Goal: Task Accomplishment & Management: Manage account settings

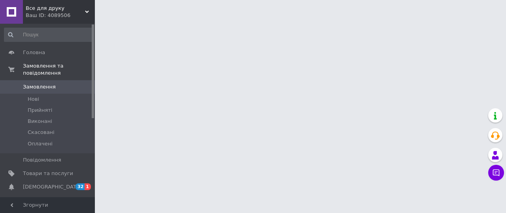
click at [83, 11] on span "Все для друку" at bounding box center [55, 8] width 59 height 7
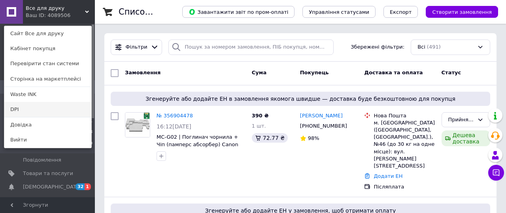
click at [44, 107] on link "DPI" at bounding box center [47, 109] width 87 height 15
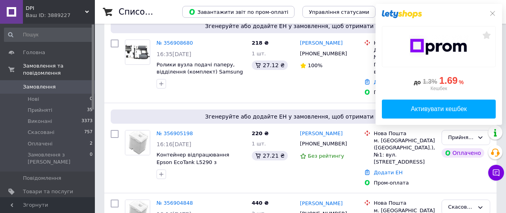
scroll to position [147, 0]
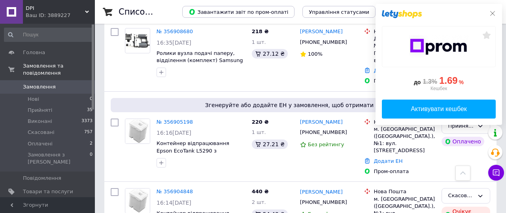
click at [493, 13] on icon at bounding box center [492, 13] width 6 height 6
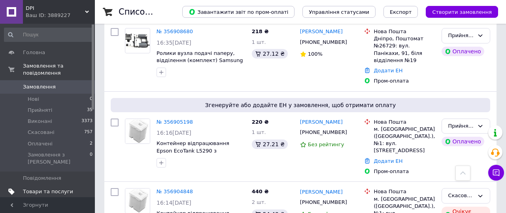
click at [59, 188] on span "Товари та послуги" at bounding box center [48, 191] width 50 height 7
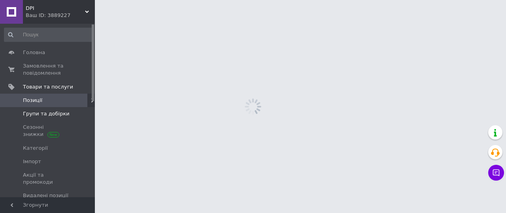
click at [58, 116] on span "Групи та добірки" at bounding box center [46, 113] width 47 height 7
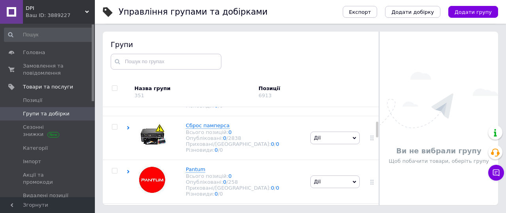
scroll to position [71, 0]
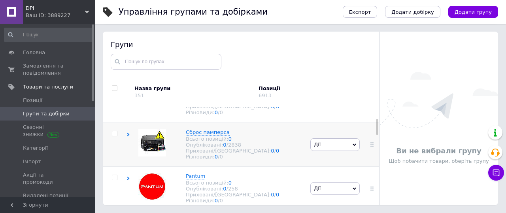
click at [130, 136] on div "Сброс памперса Всього позицій: 0 Опубліковані: 0 / 2838 Приховані/Видалені: 0 /…" at bounding box center [217, 144] width 182 height 44
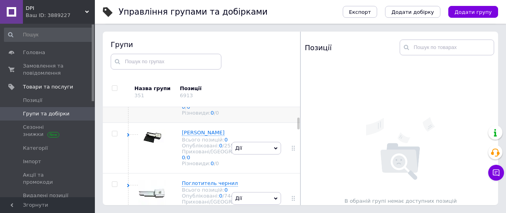
scroll to position [182, 0]
click at [130, 124] on div "Боксы Абсорбера с чипом Всього позицій: 0 Опубліковані: 0 / 624 Приховані/Видал…" at bounding box center [177, 99] width 103 height 50
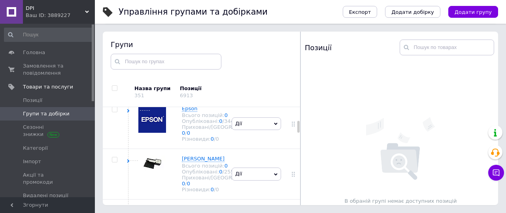
scroll to position [264, 0]
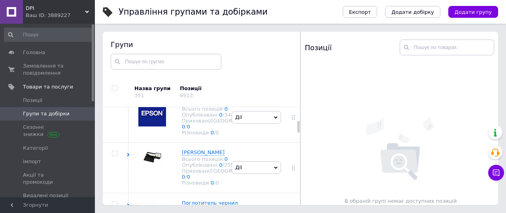
click at [126, 56] on icon at bounding box center [128, 54] width 4 height 4
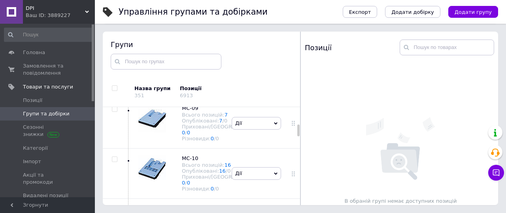
scroll to position [512, 0]
click at [0, 0] on link at bounding box center [0, 0] width 0 height 0
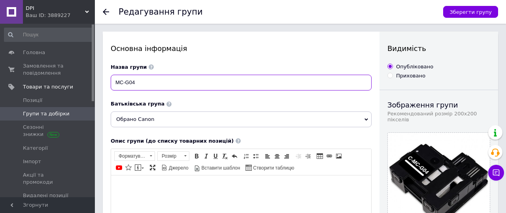
click at [217, 83] on input "MC-G04" at bounding box center [241, 83] width 261 height 16
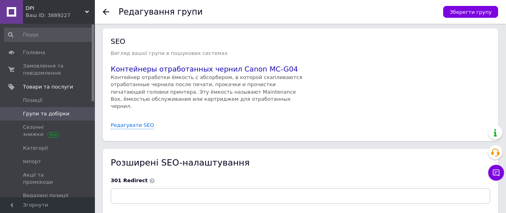
scroll to position [484, 0]
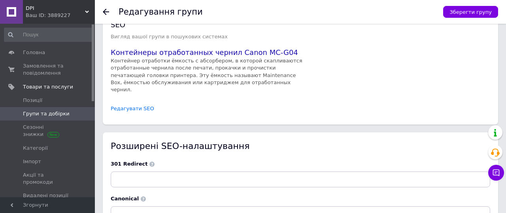
click at [145, 105] on link "Редагувати SEO" at bounding box center [132, 109] width 43 height 8
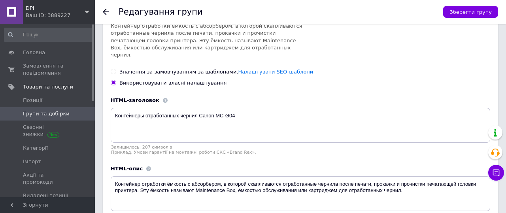
scroll to position [606, 0]
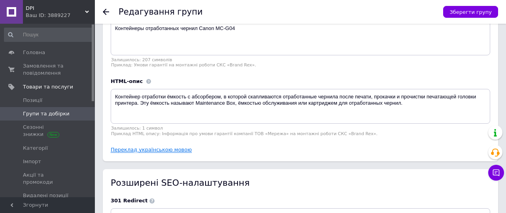
click at [179, 147] on link "Переклад українською мовою" at bounding box center [151, 150] width 81 height 6
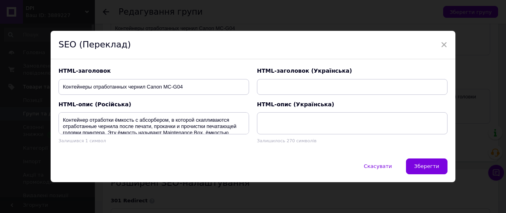
type input "Контейнери відпрацьованого чорнила Canon MC-G04"
type textarea "Контейнер відпрацювання: ємність з абсорбером, у якій накопичується відпрацьова…"
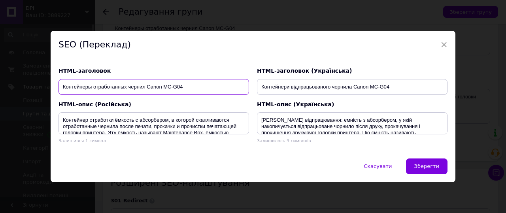
click at [215, 92] on input "Контейнеры отработанных чернил Canon MC-G04" at bounding box center [153, 87] width 190 height 16
type input "Контейнеры отработанных чернил Canon MC-G041"
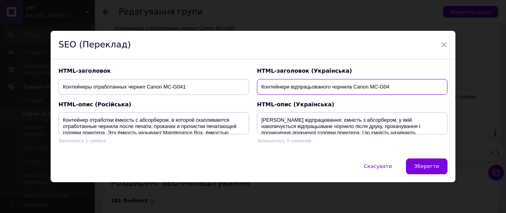
click at [390, 84] on input "Контейнери відпрацьованого чорнила Canon MC-G04" at bounding box center [352, 87] width 190 height 16
type input "Контейнери відпрацьованого чорнила Canon MC-G041"
click at [414, 167] on span "Зберегти" at bounding box center [426, 166] width 25 height 6
type textarea "Контейнеры отработанных чернил Canon MC-G041"
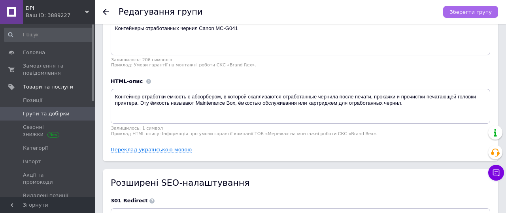
click at [462, 16] on button "Зберегти групу" at bounding box center [470, 12] width 55 height 12
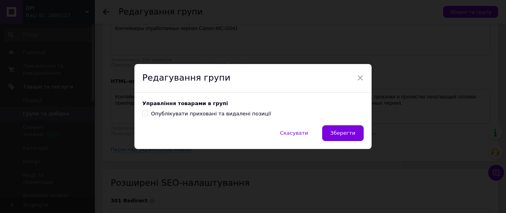
click at [344, 136] on button "Зберегти" at bounding box center [342, 133] width 41 height 16
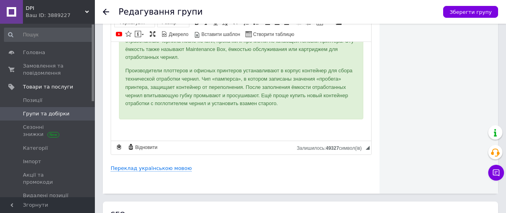
scroll to position [365, 0]
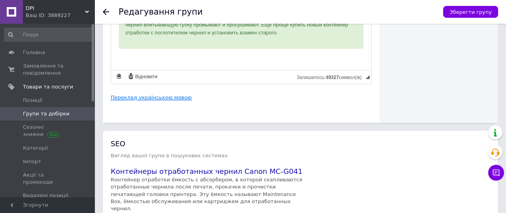
click at [168, 101] on link "Переклад українською мовою" at bounding box center [151, 97] width 81 height 6
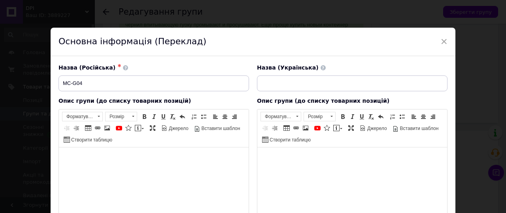
scroll to position [0, 0]
click at [440, 40] on span "×" at bounding box center [443, 41] width 7 height 13
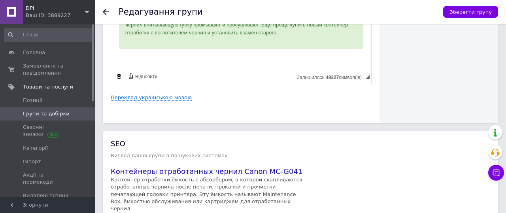
scroll to position [386, 0]
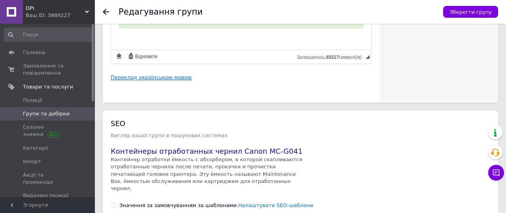
click at [178, 79] on link "Переклад українською мовою" at bounding box center [151, 77] width 81 height 6
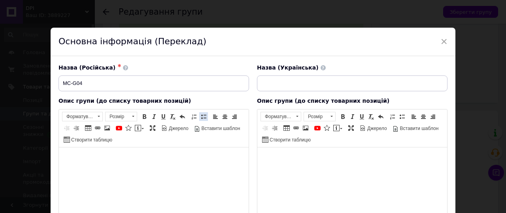
scroll to position [0, 0]
click at [441, 40] on span "×" at bounding box center [443, 41] width 7 height 13
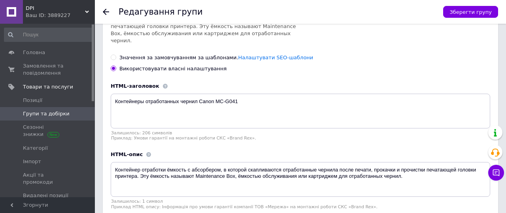
scroll to position [623, 0]
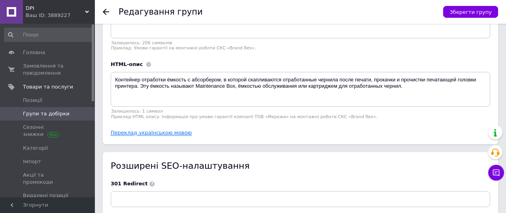
click at [182, 130] on link "Переклад українською мовою" at bounding box center [151, 133] width 81 height 6
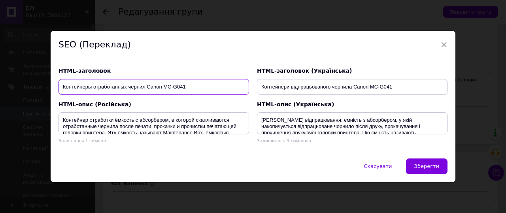
click at [224, 85] on input "Контейнеры отработанных чернил Canon MC-G041" at bounding box center [153, 87] width 190 height 16
drag, startPoint x: 209, startPoint y: 88, endPoint x: 165, endPoint y: 88, distance: 44.2
click at [165, 88] on input "Контейнеры отработанных чернил Canon MC-G041" at bounding box center [153, 87] width 190 height 16
click at [215, 88] on input "Контейнеры отработанных чернил Canon MC-G041" at bounding box center [153, 87] width 190 height 16
type input "Контейнеры отработанных чернил Canon MC-G04"
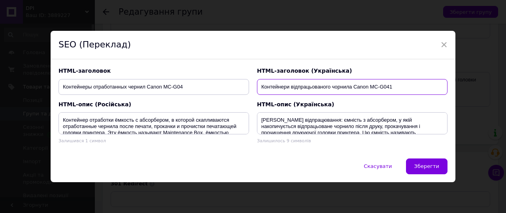
click at [397, 92] on input "Контейнери відпрацьованого чорнила Canon MC-G041" at bounding box center [352, 87] width 190 height 16
type input "Контейнери відпрацьованого чорнила Canon MC-G04"
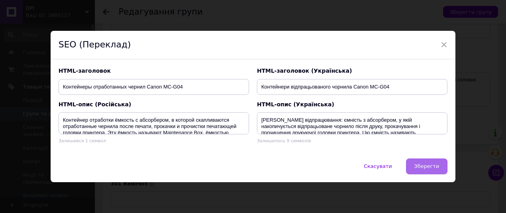
click at [423, 159] on button "Зберегти" at bounding box center [426, 166] width 41 height 16
type textarea "Контейнеры отработанных чернил Canon MC-G04"
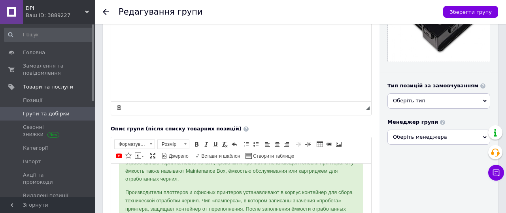
scroll to position [265, 0]
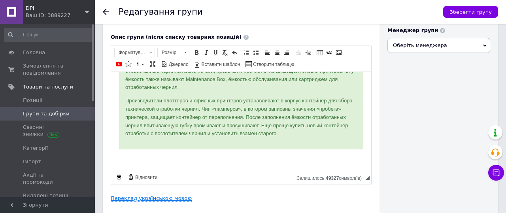
click at [158, 197] on link "Переклад українською мовою" at bounding box center [151, 198] width 81 height 6
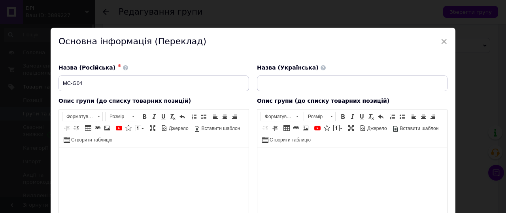
scroll to position [0, 0]
click at [237, 83] on input "MC-G04" at bounding box center [153, 83] width 190 height 16
paste input "1"
type input "MC-G041"
click at [293, 89] on input at bounding box center [352, 83] width 190 height 16
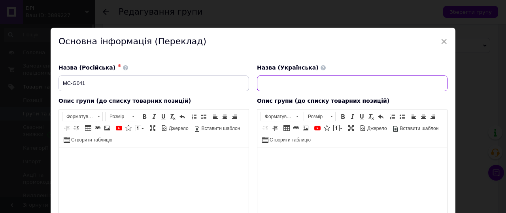
paste input "MC-G041"
type input "MC-G04"
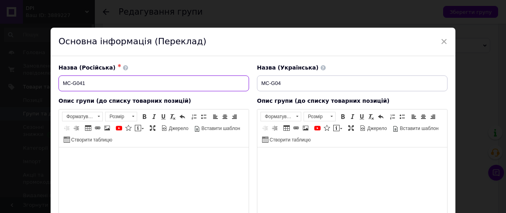
click at [143, 83] on input "MC-G041" at bounding box center [153, 83] width 190 height 16
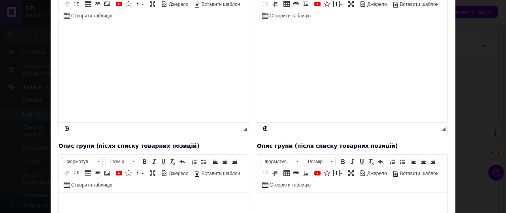
scroll to position [281, 0]
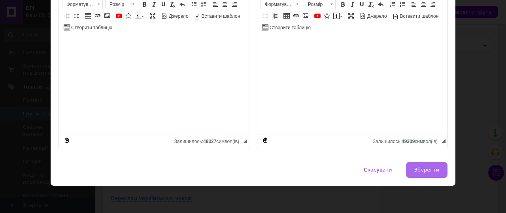
type input "MC-G04"
click at [428, 170] on span "Зберегти" at bounding box center [426, 170] width 25 height 6
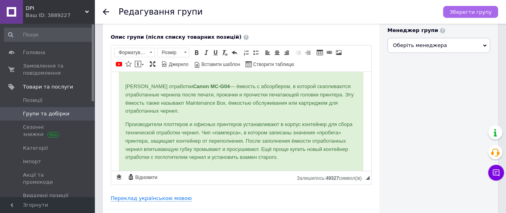
click at [476, 13] on span "Зберегти групу" at bounding box center [470, 12] width 42 height 6
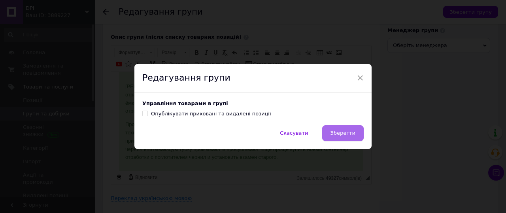
drag, startPoint x: 339, startPoint y: 135, endPoint x: 228, endPoint y: 61, distance: 133.1
click at [339, 135] on span "Зберегти" at bounding box center [342, 133] width 25 height 6
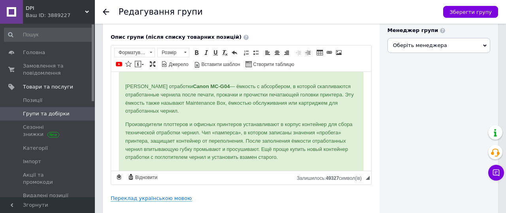
scroll to position [0, 0]
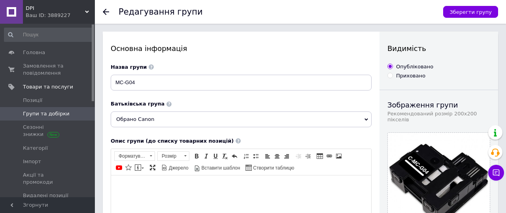
click at [60, 113] on span "Групи та добірки" at bounding box center [46, 113] width 47 height 7
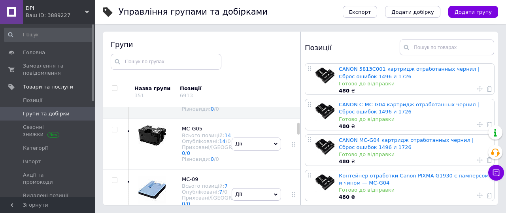
scroll to position [439, 0]
click at [208, 31] on icon at bounding box center [206, 28] width 5 height 5
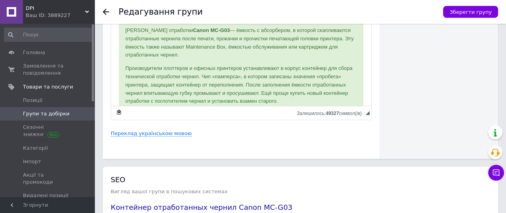
scroll to position [335, 0]
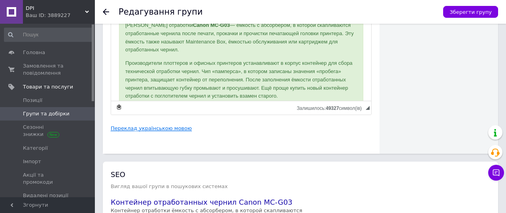
click at [176, 129] on link "Переклад українською мовою" at bounding box center [151, 128] width 81 height 6
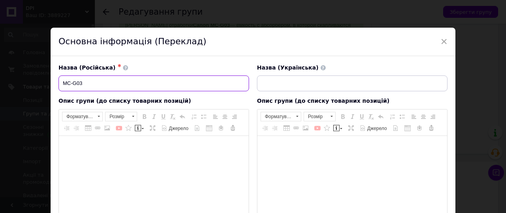
click at [152, 81] on input "MC-G03" at bounding box center [153, 83] width 190 height 16
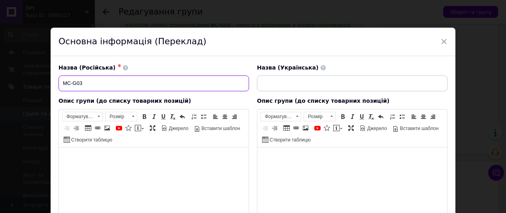
scroll to position [0, 0]
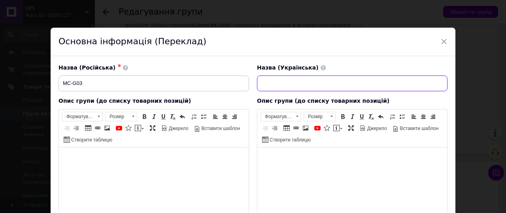
click at [280, 85] on input at bounding box center [352, 83] width 190 height 16
paste input "MC-G03"
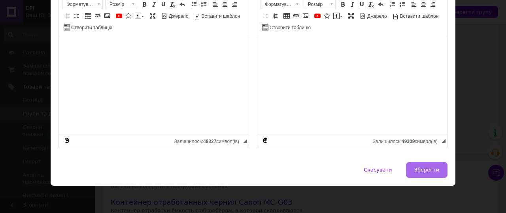
type input "MC-G03"
click at [418, 169] on span "Зберегти" at bounding box center [426, 170] width 25 height 6
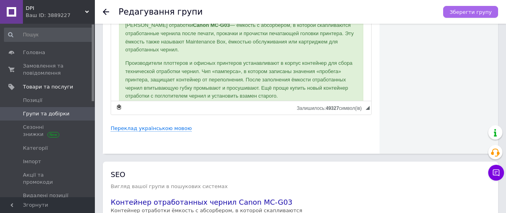
click at [463, 9] on span "Зберегти групу" at bounding box center [470, 12] width 42 height 6
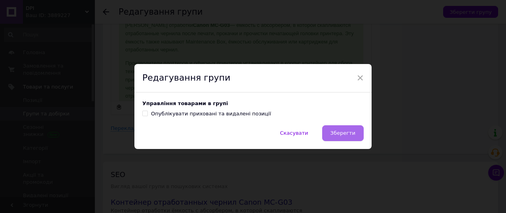
click at [338, 134] on span "Зберегти" at bounding box center [342, 133] width 25 height 6
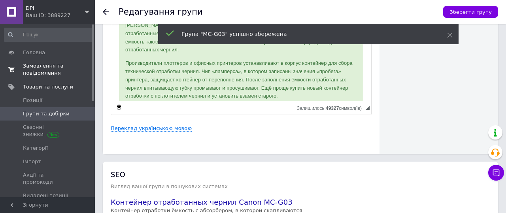
click at [53, 65] on span "Замовлення та повідомлення" at bounding box center [48, 69] width 50 height 14
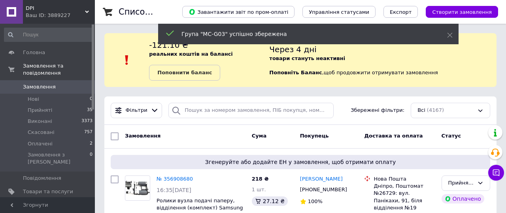
click at [84, 6] on span "DPI" at bounding box center [55, 8] width 59 height 7
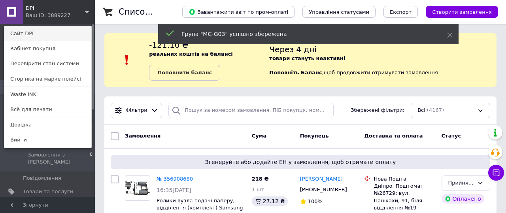
click at [61, 28] on link "Сайт DPI" at bounding box center [47, 33] width 87 height 15
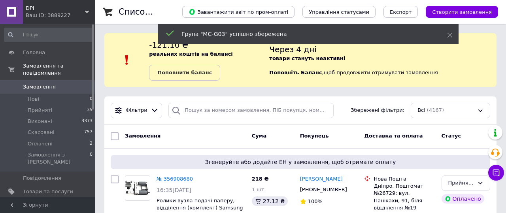
click at [83, 14] on div "Ваш ID: 3889227" at bounding box center [60, 15] width 69 height 7
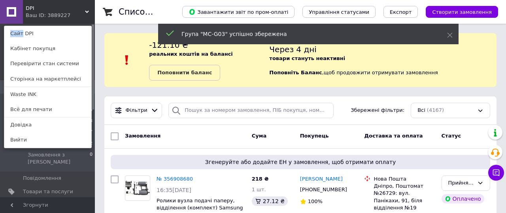
click at [83, 14] on div "DPI Ваш ID: 3889227 Сайт DPI Кабінет покупця Перевірити стан системи Сторінка н…" at bounding box center [47, 12] width 95 height 24
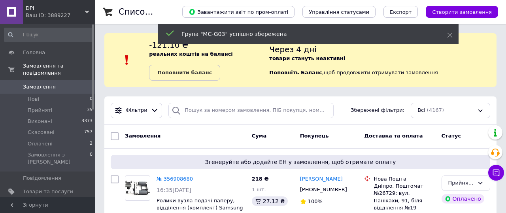
click at [83, 14] on div "Ваш ID: 3889227" at bounding box center [60, 15] width 69 height 7
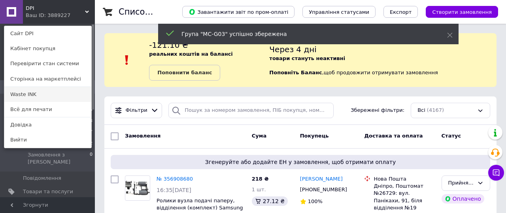
click at [54, 88] on link "Waste INK" at bounding box center [47, 94] width 87 height 15
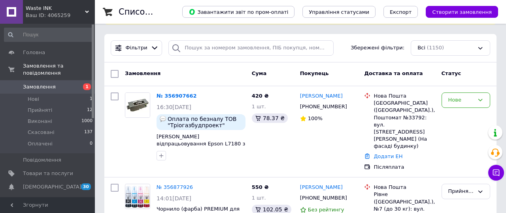
scroll to position [69, 0]
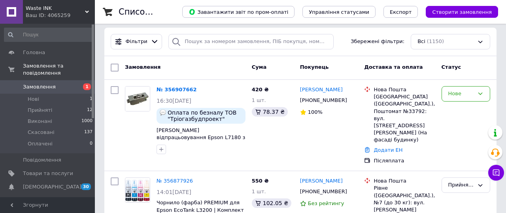
click at [83, 18] on div "Ваш ID: 4065259" at bounding box center [60, 15] width 69 height 7
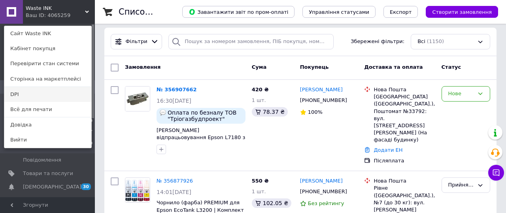
click at [48, 90] on link "DPI" at bounding box center [47, 94] width 87 height 15
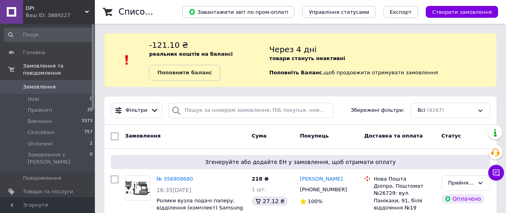
click at [58, 85] on span "Замовлення" at bounding box center [48, 86] width 50 height 7
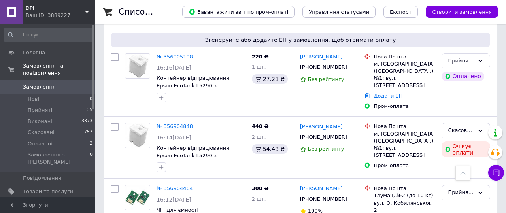
scroll to position [215, 0]
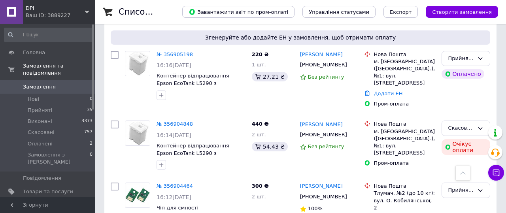
click at [60, 87] on span "Замовлення" at bounding box center [48, 86] width 50 height 7
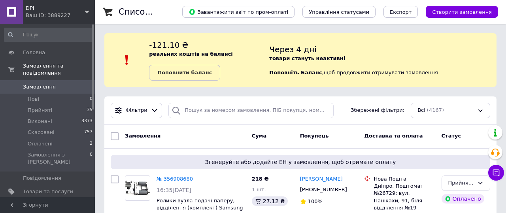
click at [45, 81] on link "Замовлення 0" at bounding box center [48, 86] width 97 height 13
click at [79, 9] on span "DPI" at bounding box center [55, 8] width 59 height 7
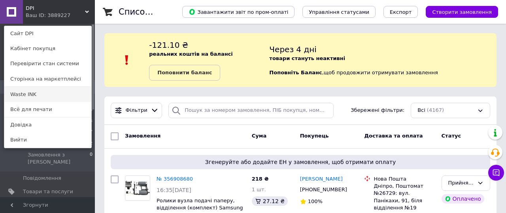
click at [40, 93] on link "Waste INK" at bounding box center [47, 94] width 87 height 15
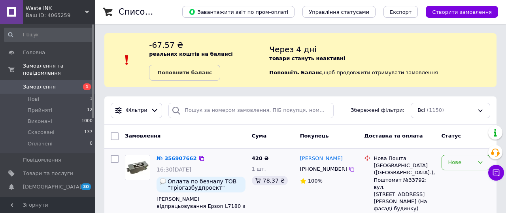
click at [451, 159] on div "Нове" at bounding box center [461, 162] width 26 height 8
click at [451, 174] on li "Прийнято" at bounding box center [466, 179] width 48 height 15
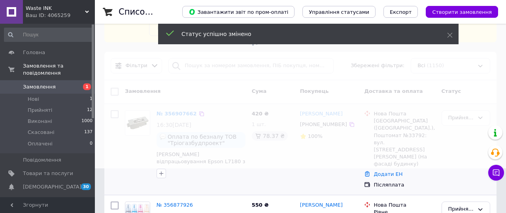
scroll to position [75, 0]
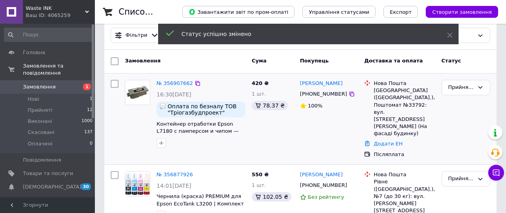
click at [80, 8] on span "Waste INK" at bounding box center [55, 8] width 59 height 7
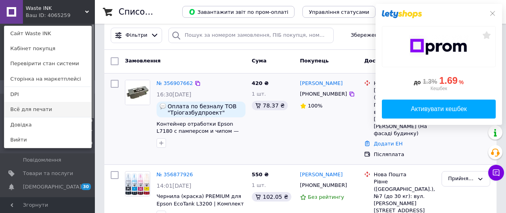
click at [49, 106] on link "Всё для печати" at bounding box center [47, 109] width 87 height 15
